Goal: Task Accomplishment & Management: Use online tool/utility

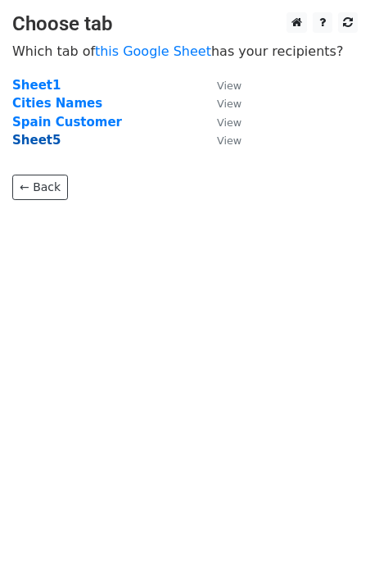
click at [30, 138] on strong "Sheet5" at bounding box center [36, 140] width 48 height 15
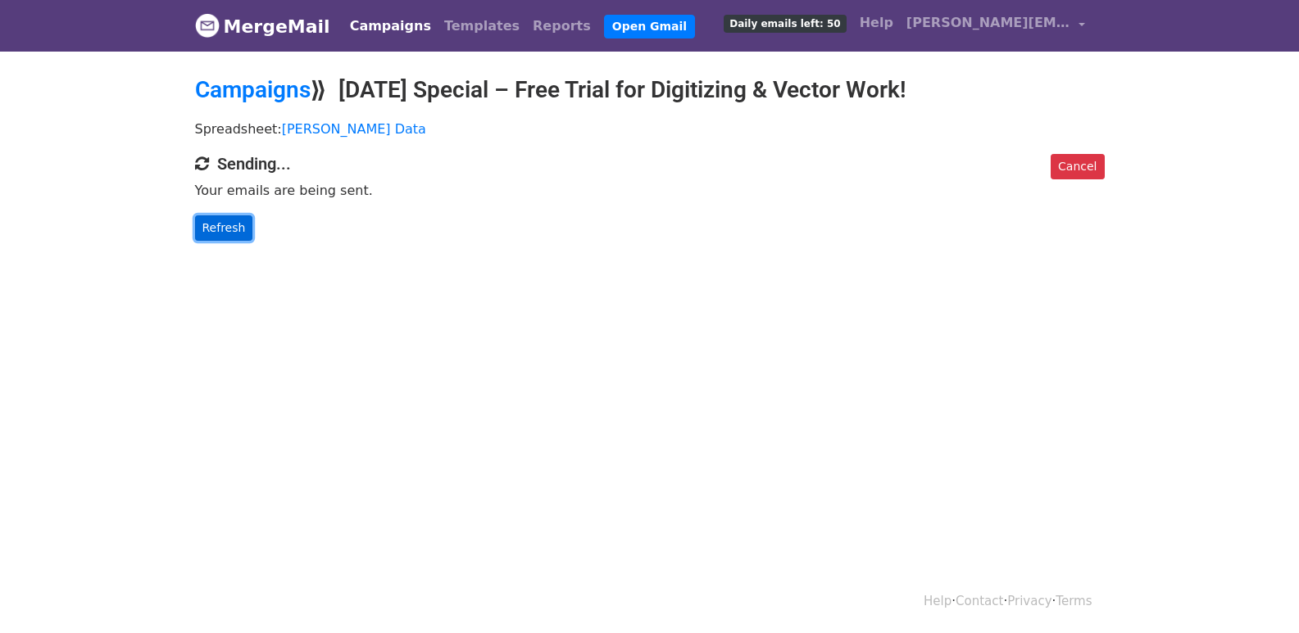
click at [215, 227] on link "Refresh" at bounding box center [224, 228] width 58 height 25
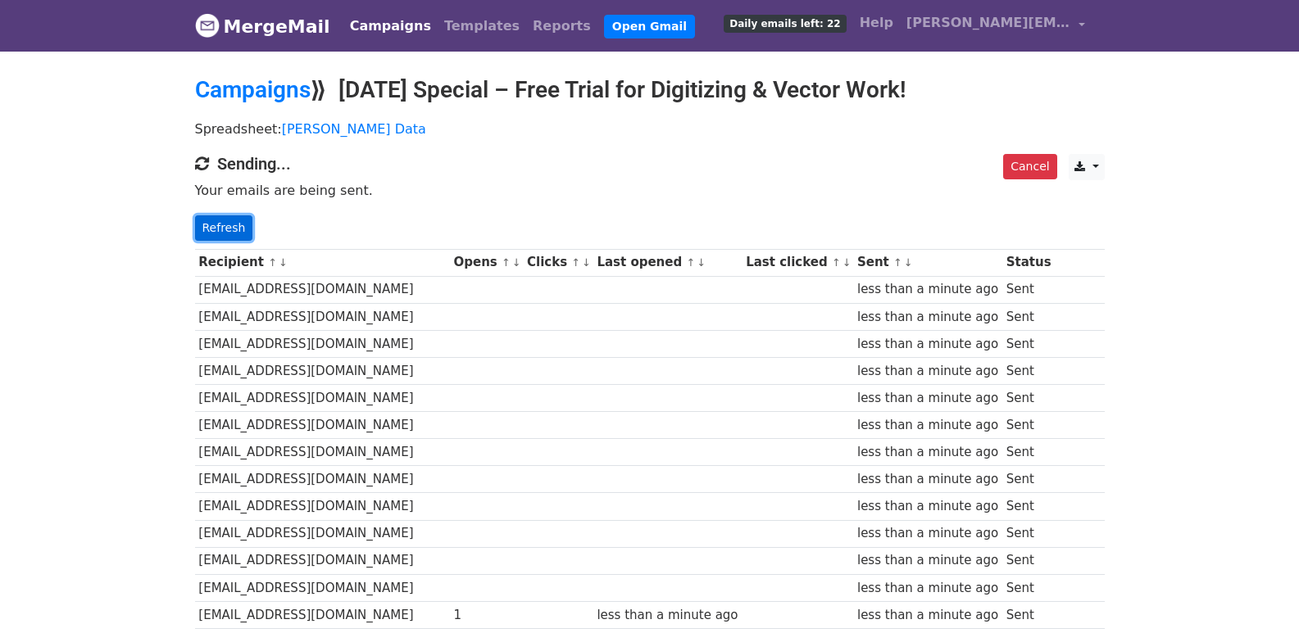
click at [234, 222] on link "Refresh" at bounding box center [224, 228] width 58 height 25
click at [205, 225] on link "Refresh" at bounding box center [224, 228] width 58 height 25
click at [226, 216] on link "Refresh" at bounding box center [224, 228] width 58 height 25
